Goal: Information Seeking & Learning: Understand process/instructions

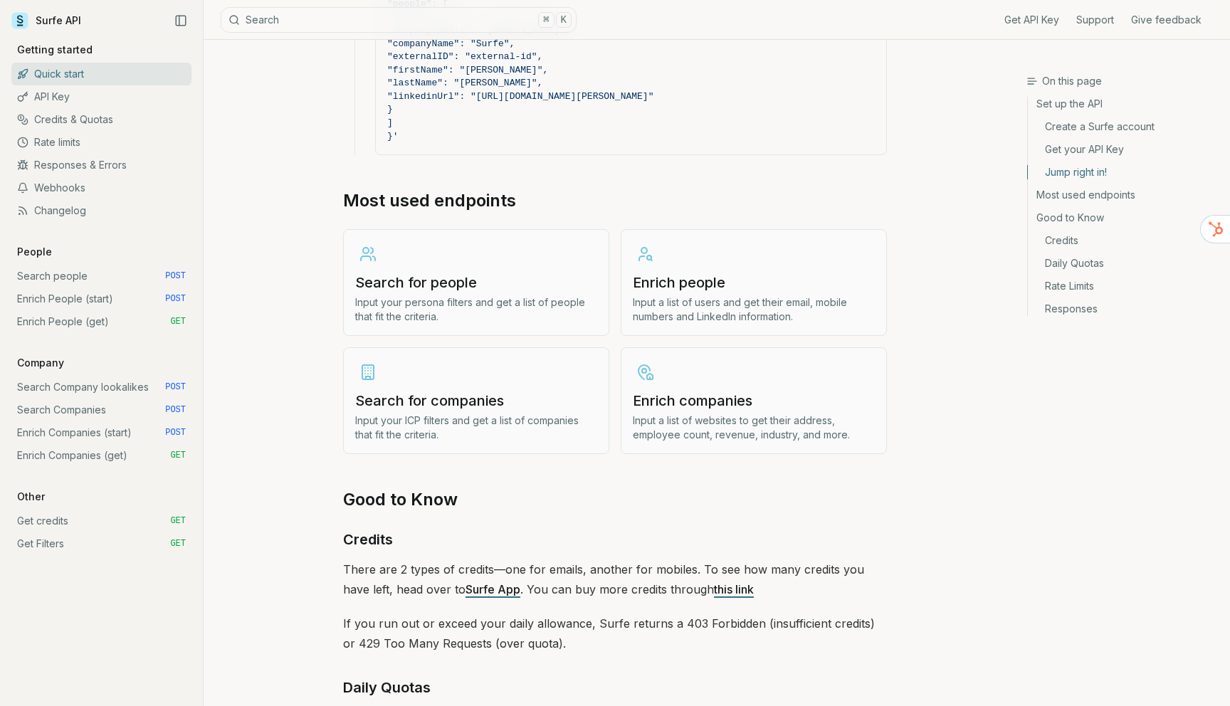
scroll to position [1580, 0]
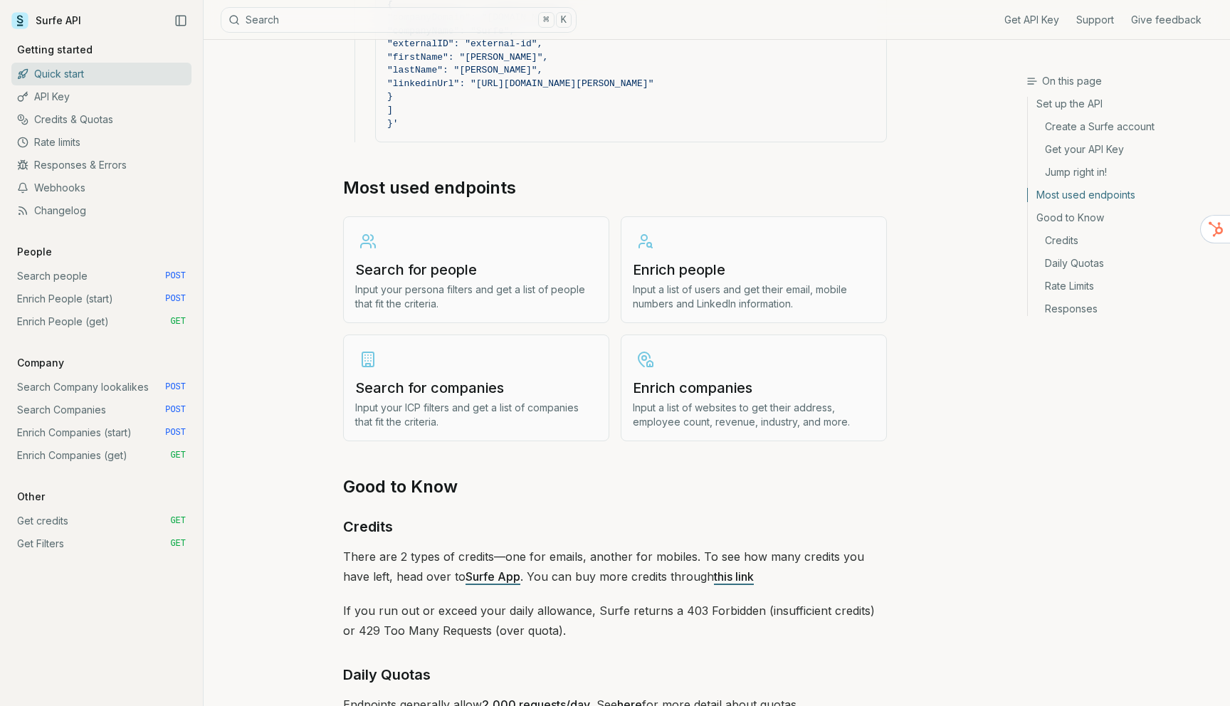
click at [678, 401] on p "Input a list of websites to get their address, employee count, revenue, industr…" at bounding box center [754, 415] width 242 height 28
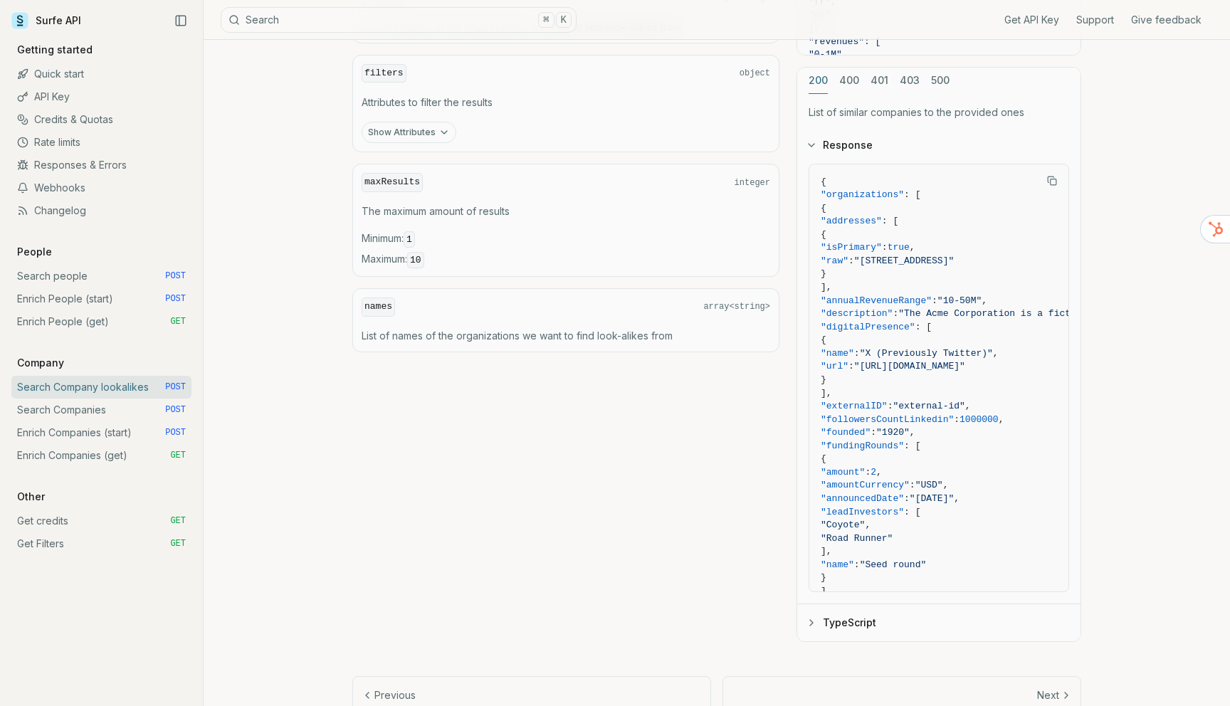
scroll to position [760, 0]
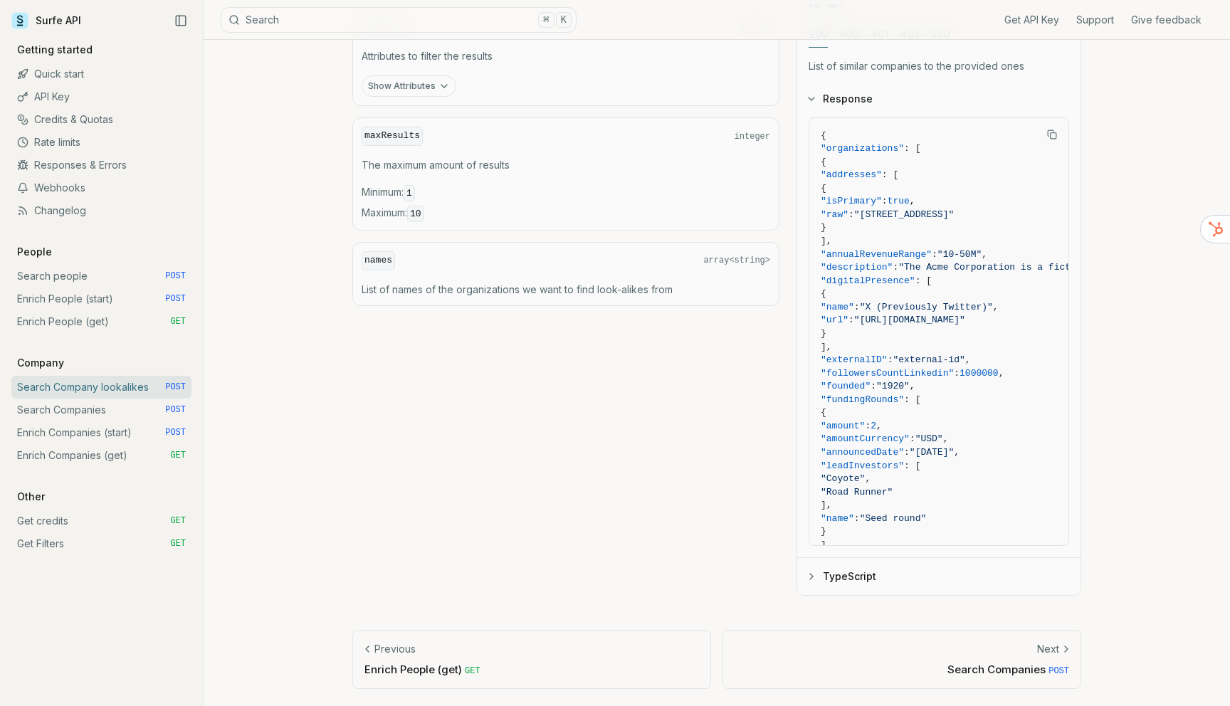
click at [70, 431] on link "Enrich Companies (start) POST" at bounding box center [101, 432] width 180 height 23
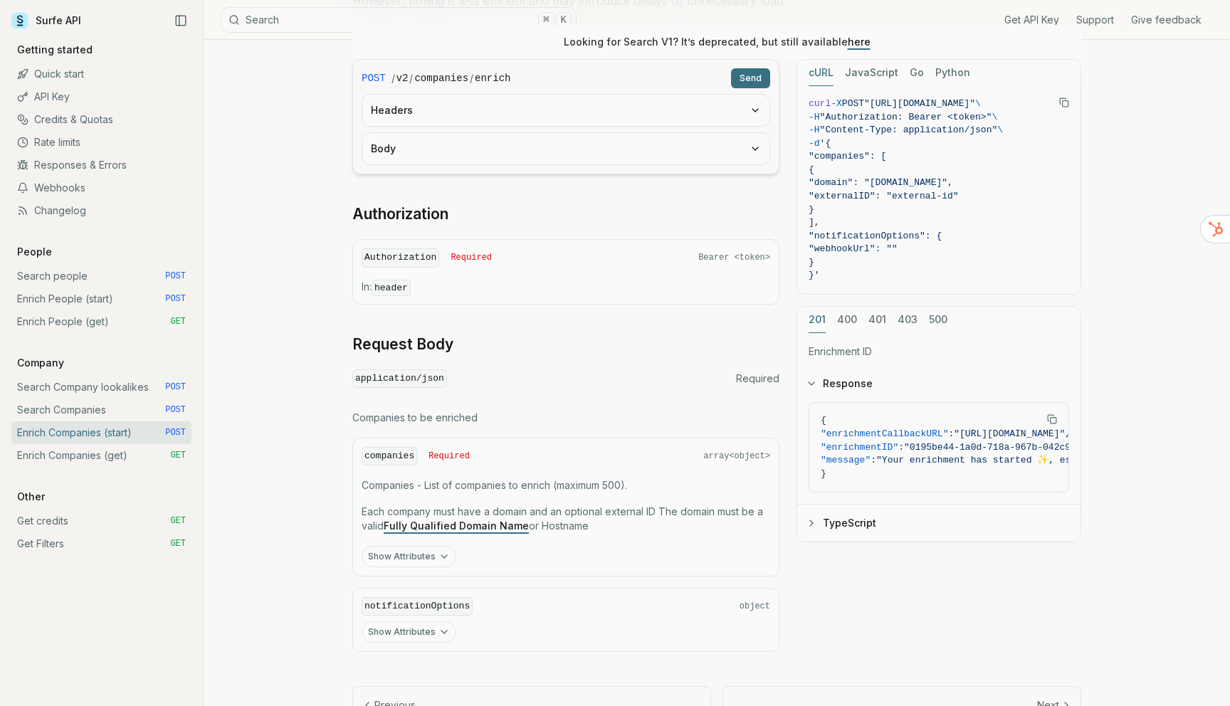
scroll to position [380, 0]
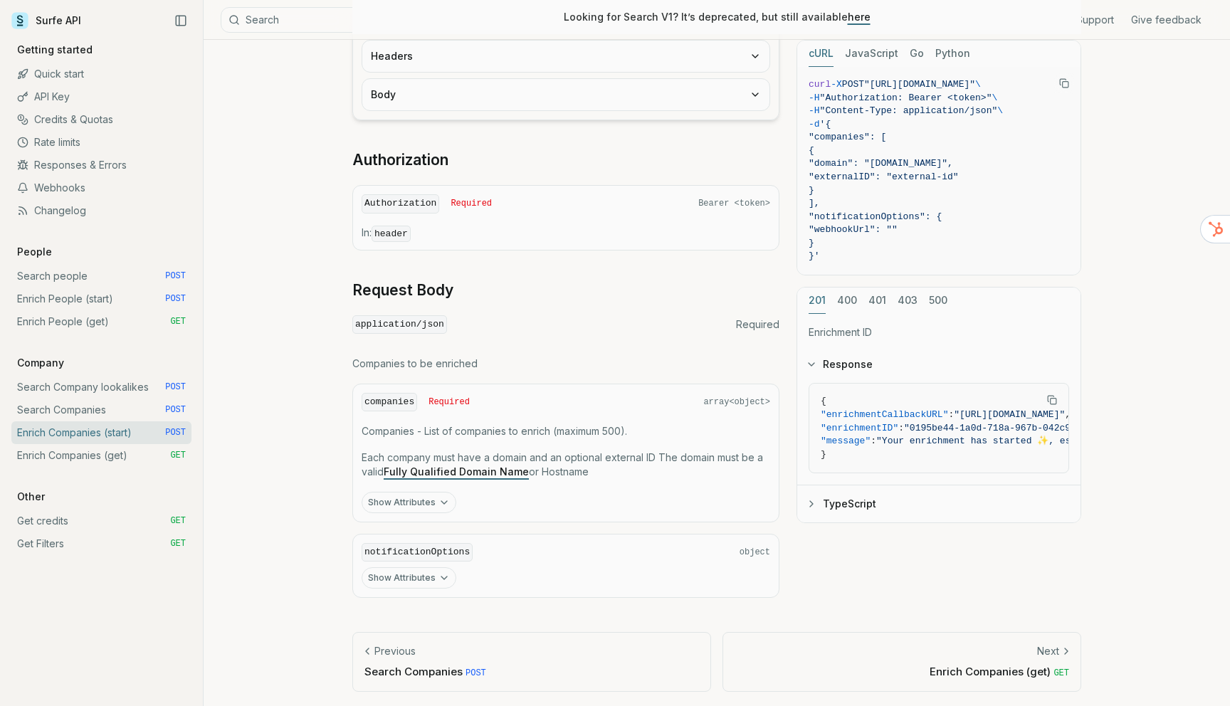
click at [409, 577] on button "Show Attributes" at bounding box center [409, 577] width 95 height 21
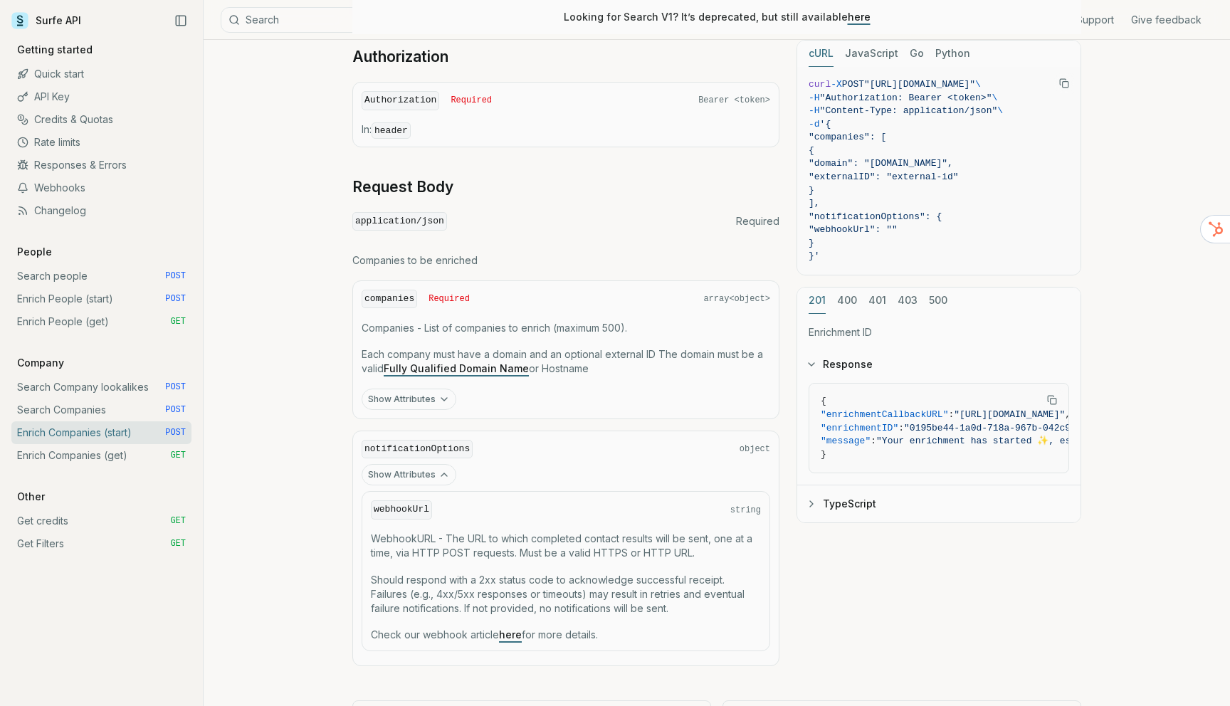
scroll to position [552, 0]
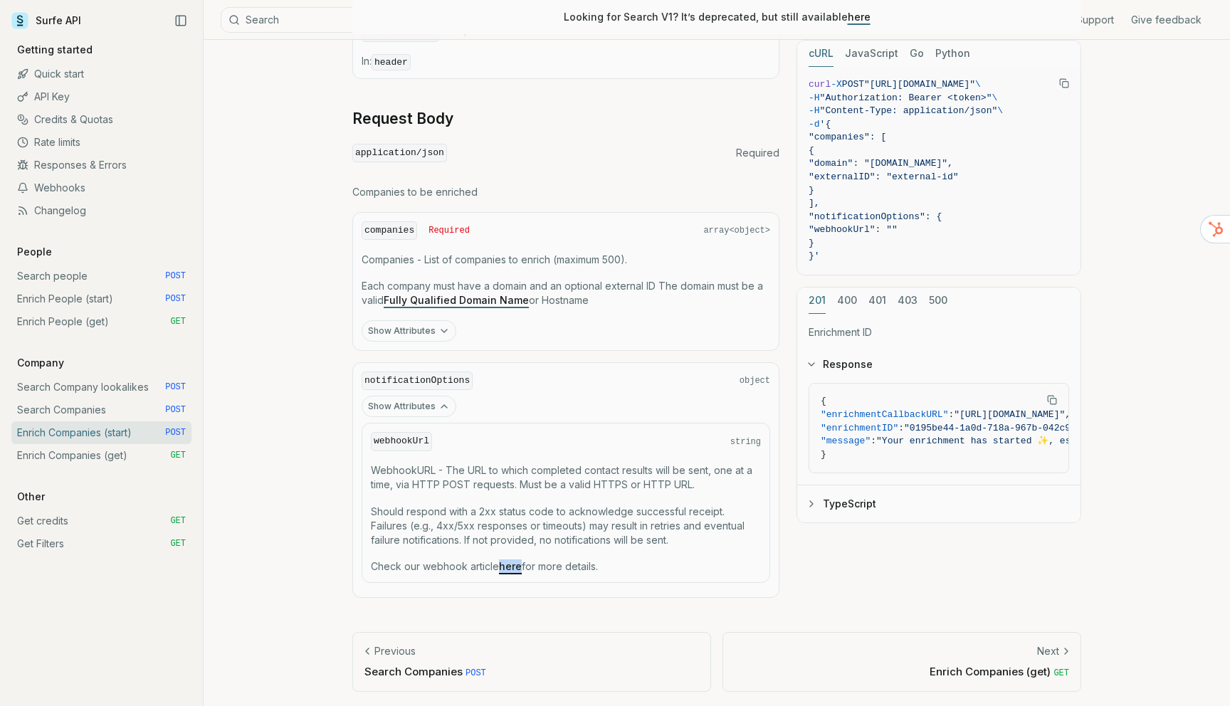
click at [94, 454] on link "Enrich Companies (get) GET" at bounding box center [101, 455] width 180 height 23
